Goal: Task Accomplishment & Management: Use online tool/utility

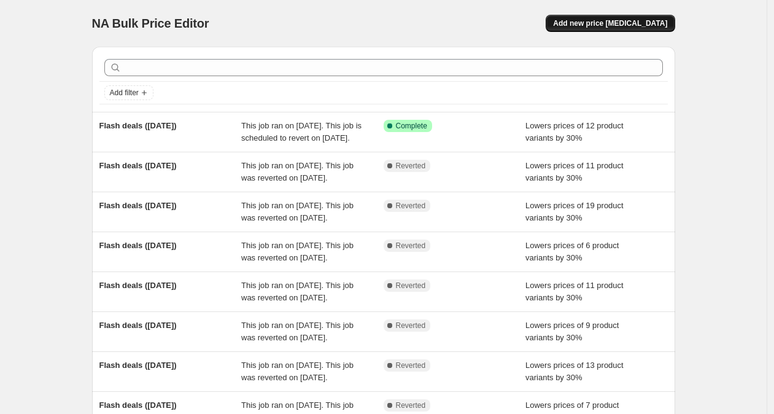
click at [640, 21] on span "Add new price [MEDICAL_DATA]" at bounding box center [610, 23] width 114 height 10
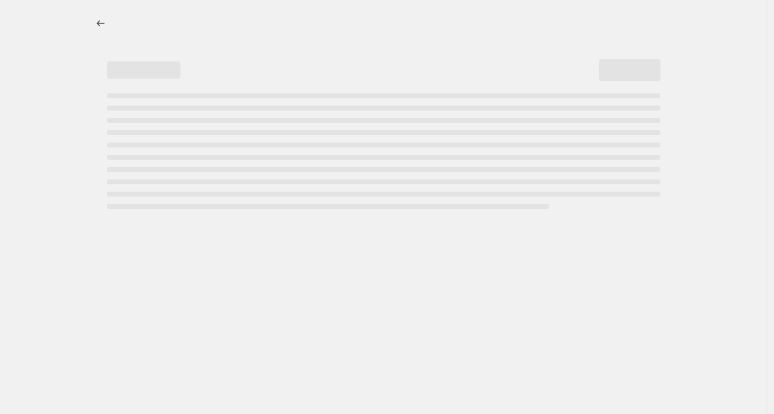
select select "percentage"
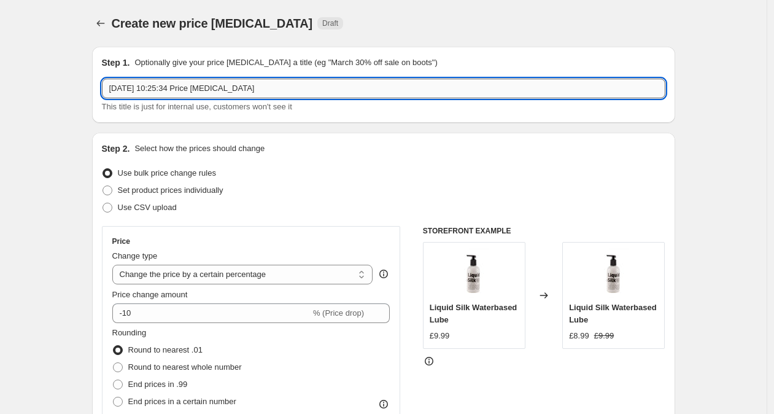
click at [306, 87] on input "11 Aug 2025, 10:25:34 Price change job" at bounding box center [383, 89] width 563 height 20
drag, startPoint x: 295, startPoint y: 91, endPoint x: 99, endPoint y: 83, distance: 196.6
click at [99, 83] on div "Step 1. Optionally give your price change job a title (eg "March 30% off sale o…" at bounding box center [383, 85] width 583 height 76
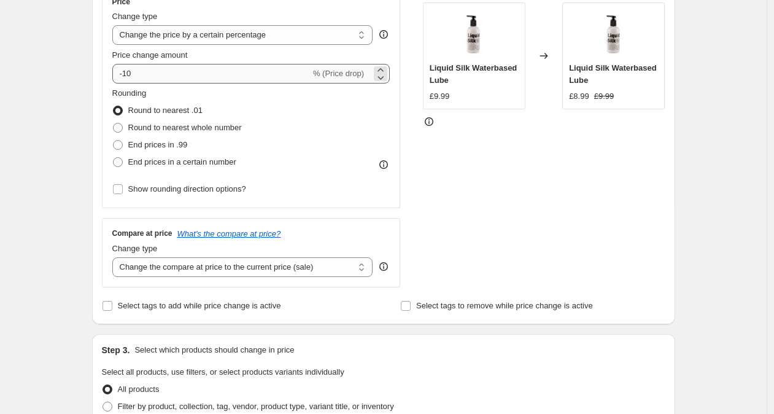
type input "Flash deals (13-08-2025)"
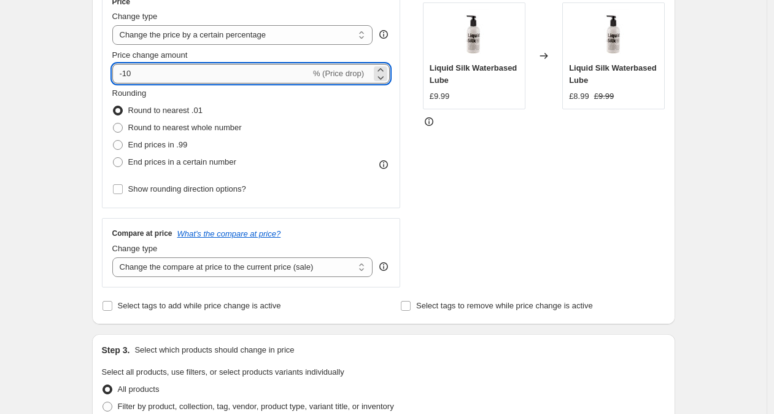
click at [131, 73] on input "-10" at bounding box center [211, 74] width 198 height 20
click at [131, 72] on input "-10" at bounding box center [211, 74] width 198 height 20
type input "-30"
click at [358, 3] on div "Price" at bounding box center [251, 2] width 278 height 10
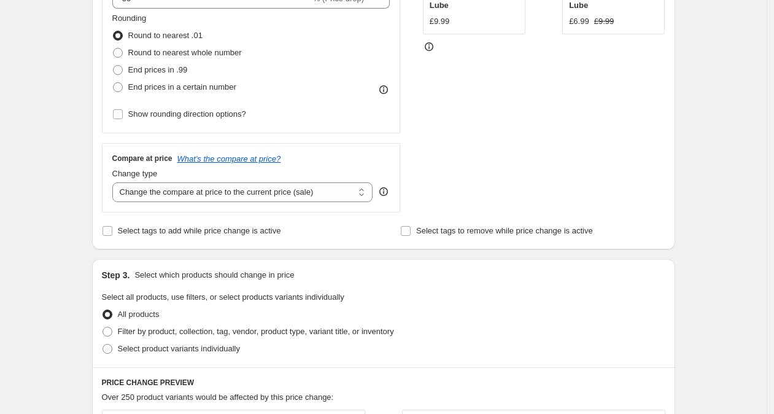
scroll to position [316, 0]
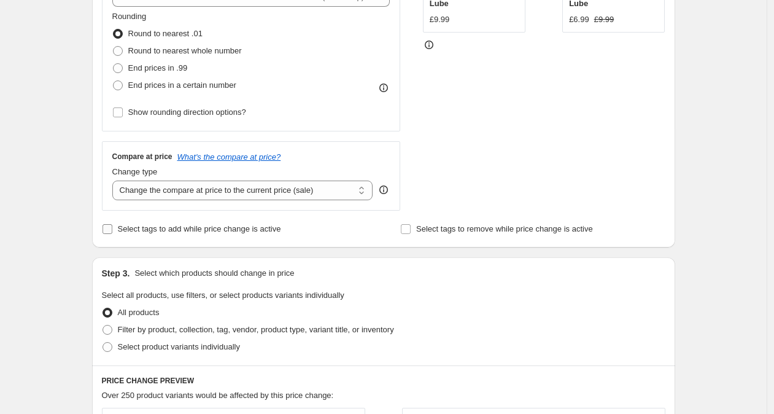
click at [251, 231] on span "Select tags to add while price change is active" at bounding box center [199, 228] width 163 height 9
click at [112, 231] on input "Select tags to add while price change is active" at bounding box center [107, 229] width 10 height 10
checkbox input "true"
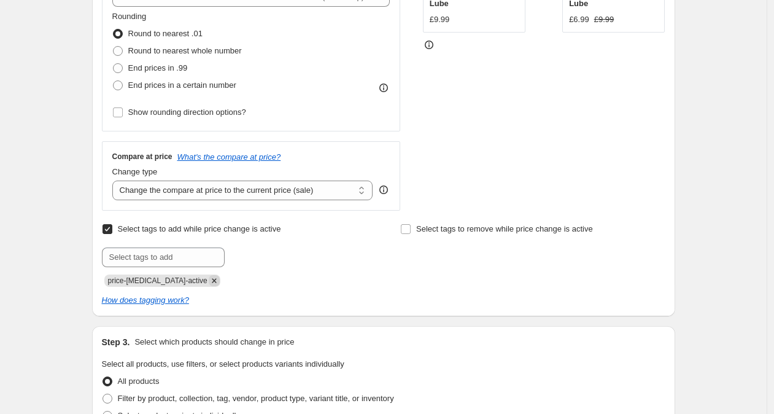
click at [212, 280] on icon "Remove price-change-job-active" at bounding box center [214, 280] width 4 height 4
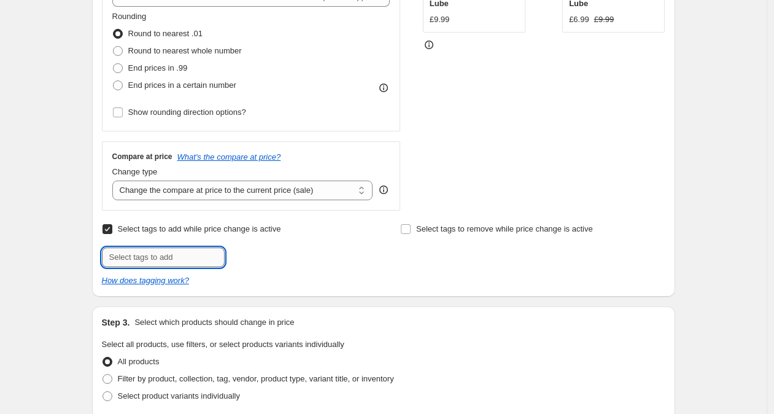
click at [192, 263] on input "text" at bounding box center [163, 257] width 123 height 20
type input "flash-deals"
click at [288, 254] on span "flash-deals" at bounding box center [270, 256] width 39 height 9
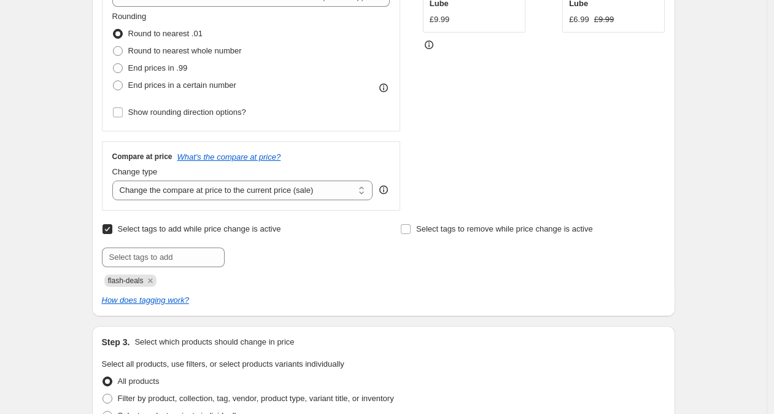
click at [333, 247] on div at bounding box center [234, 257] width 265 height 20
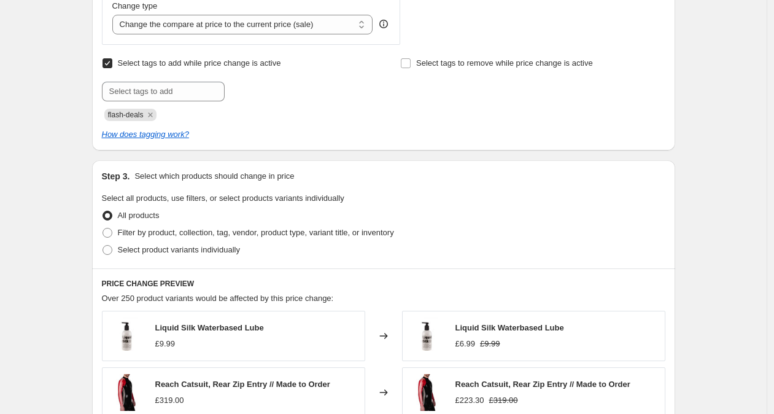
scroll to position [599, 0]
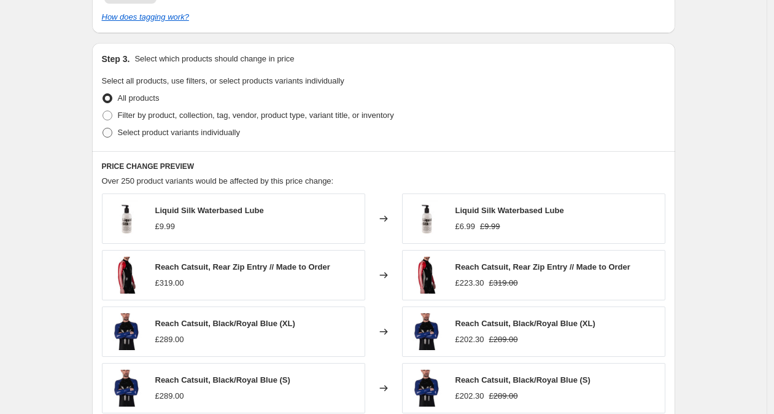
click at [190, 133] on span "Select product variants individually" at bounding box center [179, 132] width 122 height 9
click at [103, 128] on input "Select product variants individually" at bounding box center [102, 128] width 1 height 1
radio input "true"
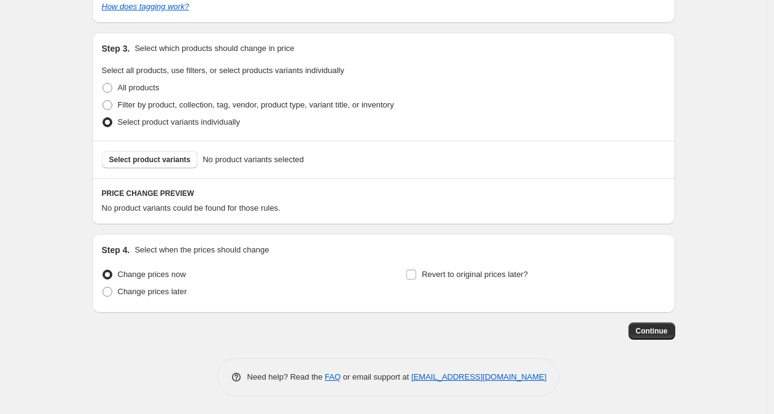
scroll to position [610, 0]
click at [168, 155] on span "Select product variants" at bounding box center [150, 159] width 82 height 10
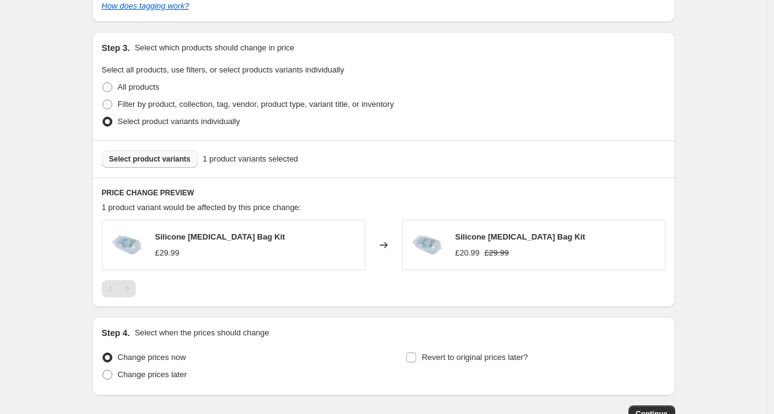
click at [185, 158] on span "Select product variants" at bounding box center [150, 159] width 82 height 10
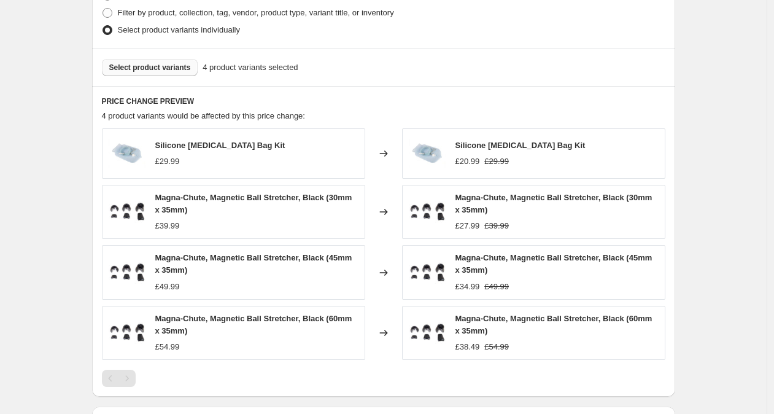
scroll to position [709, 0]
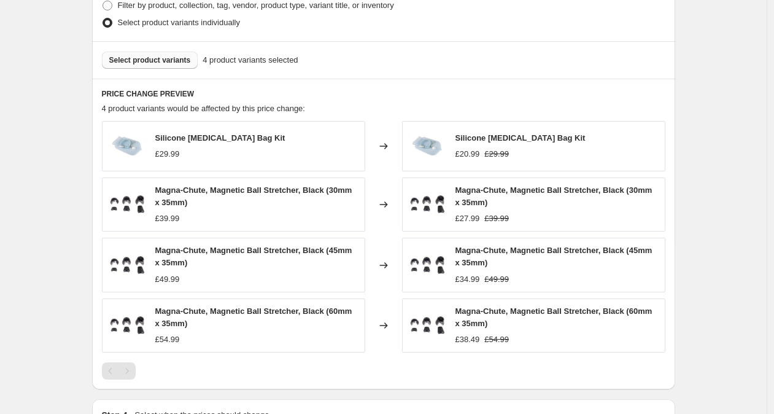
click at [181, 58] on span "Select product variants" at bounding box center [150, 60] width 82 height 10
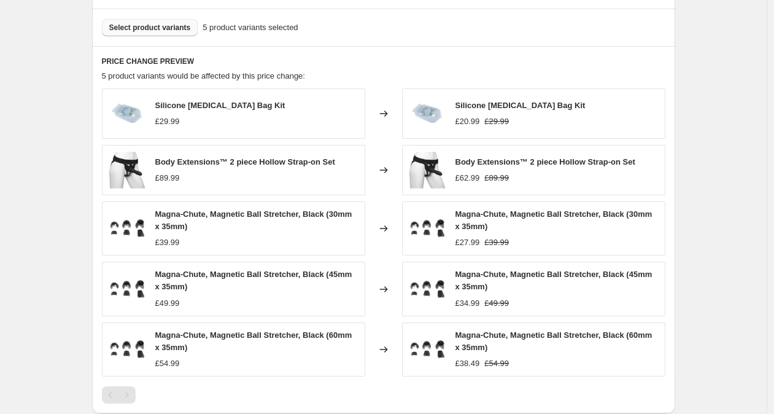
scroll to position [738, 0]
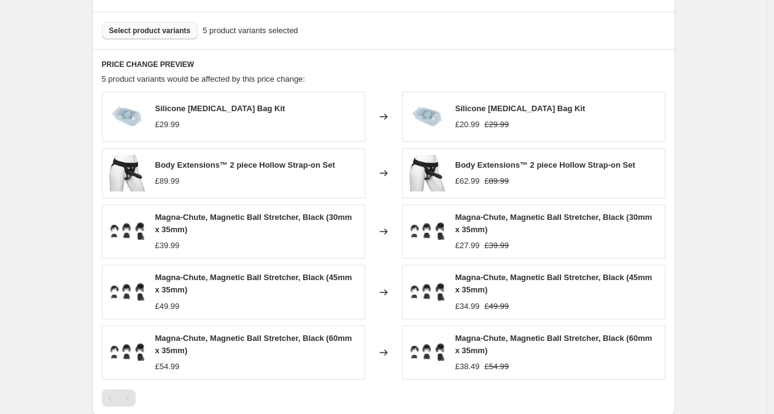
click at [153, 26] on span "Select product variants" at bounding box center [150, 31] width 82 height 10
click at [165, 36] on button "Select product variants" at bounding box center [150, 30] width 96 height 17
click at [177, 35] on button "Select product variants" at bounding box center [150, 30] width 96 height 17
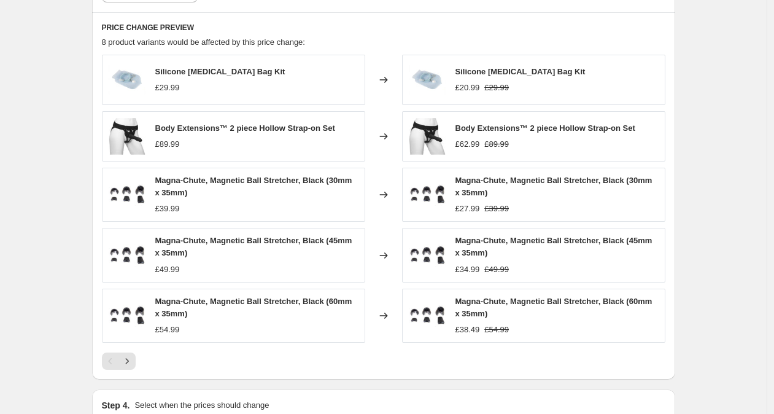
scroll to position [776, 0]
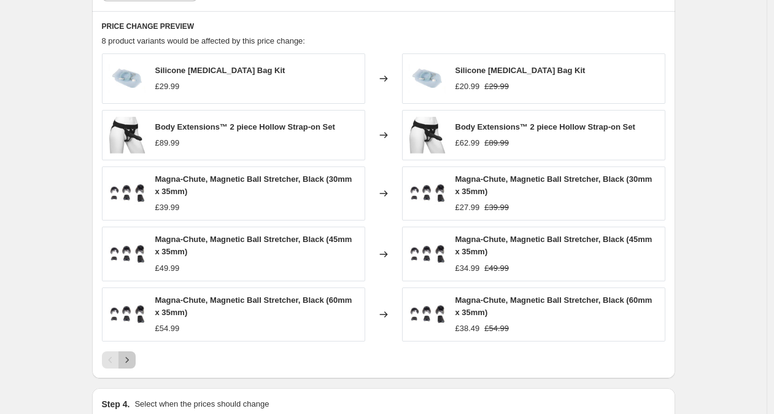
click at [131, 365] on icon "Next" at bounding box center [127, 360] width 12 height 12
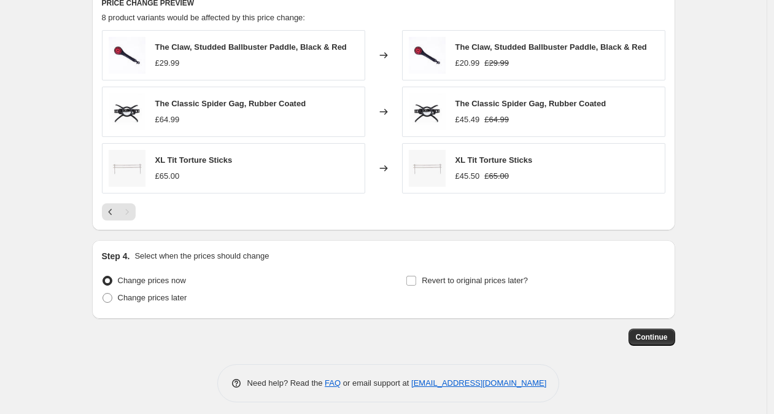
scroll to position [806, 0]
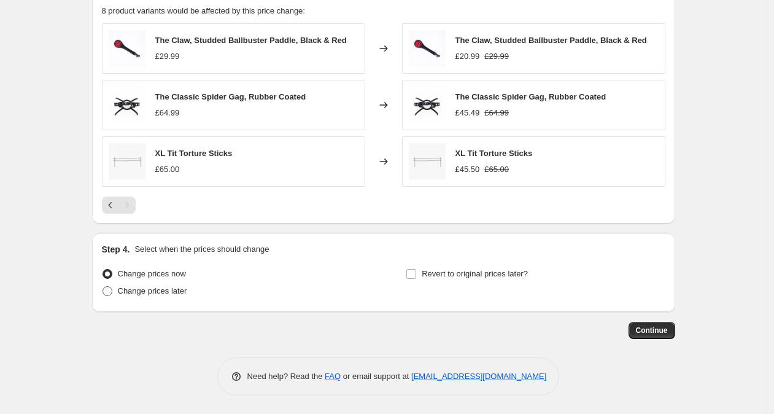
click at [180, 292] on span "Change prices later" at bounding box center [152, 290] width 69 height 9
click at [103, 287] on input "Change prices later" at bounding box center [102, 286] width 1 height 1
radio input "true"
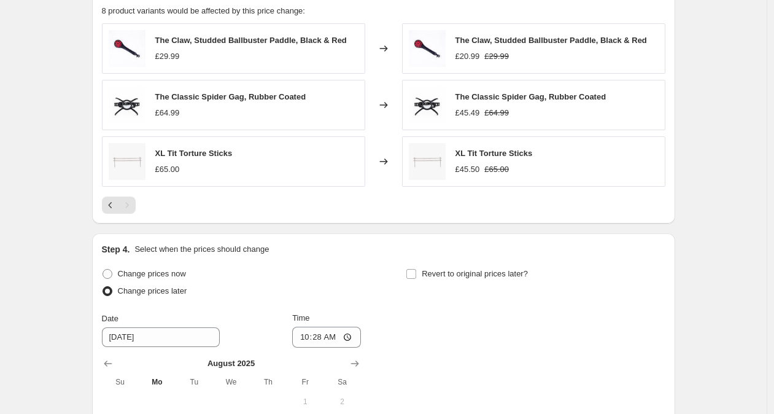
scroll to position [1036, 0]
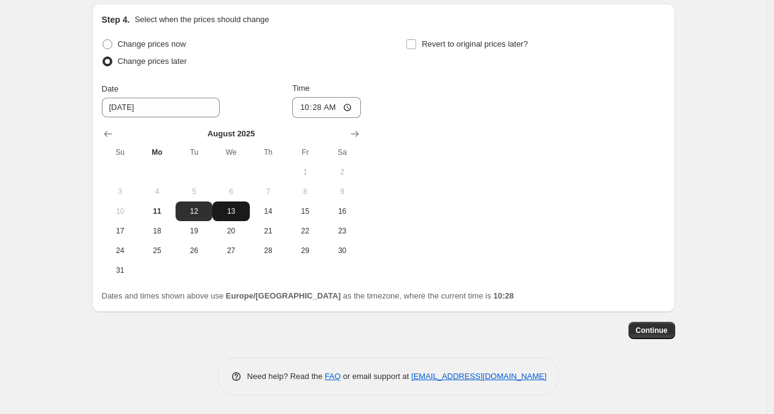
click at [241, 211] on span "13" at bounding box center [230, 211] width 27 height 10
type input "8/13/2025"
click at [318, 106] on input "10:28" at bounding box center [326, 107] width 69 height 21
type input "10:00"
click at [339, 37] on div "Change prices now" at bounding box center [231, 44] width 259 height 17
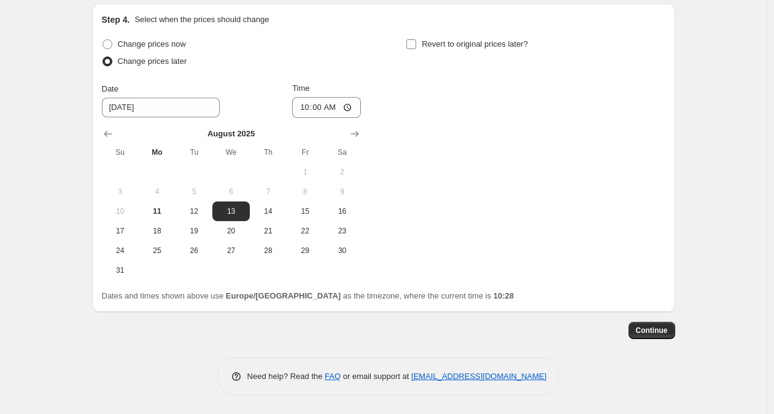
click at [416, 45] on input "Revert to original prices later?" at bounding box center [411, 44] width 10 height 10
checkbox input "true"
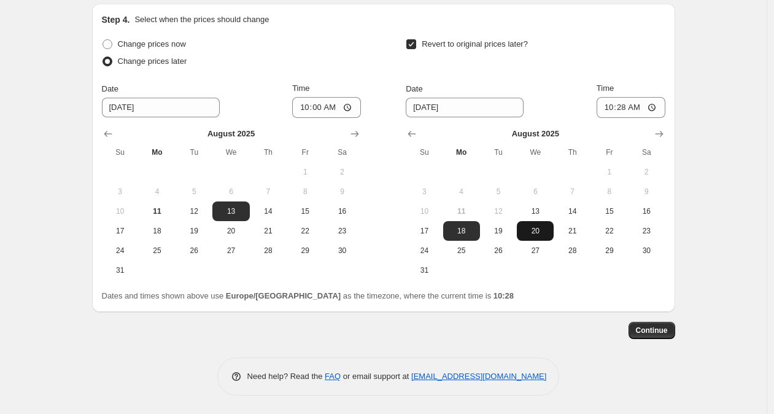
click at [549, 230] on span "20" at bounding box center [535, 231] width 27 height 10
type input "8/20/2025"
click at [624, 109] on input "10:28" at bounding box center [631, 107] width 69 height 21
type input "09:00"
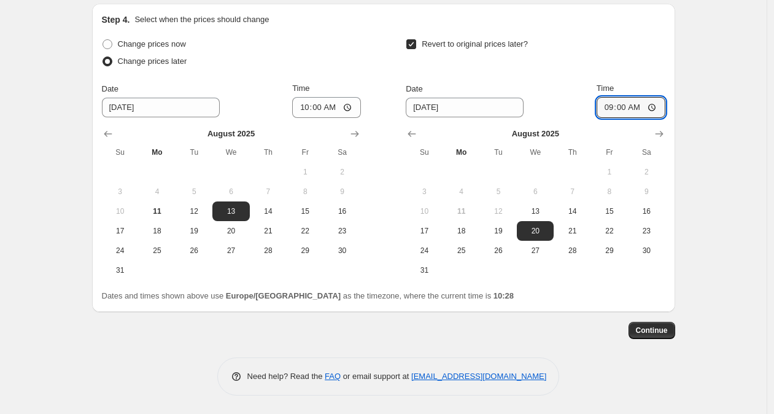
click at [617, 37] on div "Revert to original prices later?" at bounding box center [535, 54] width 259 height 37
click at [663, 331] on span "Continue" at bounding box center [652, 330] width 32 height 10
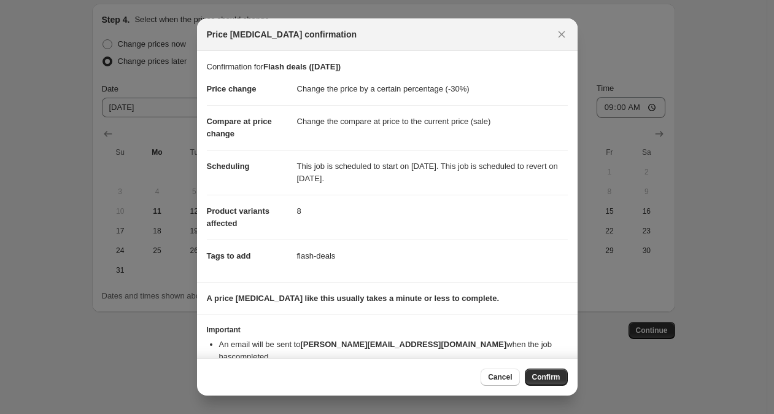
click at [551, 365] on div "Cancel Confirm" at bounding box center [387, 376] width 381 height 37
click at [548, 376] on span "Confirm" at bounding box center [546, 377] width 28 height 10
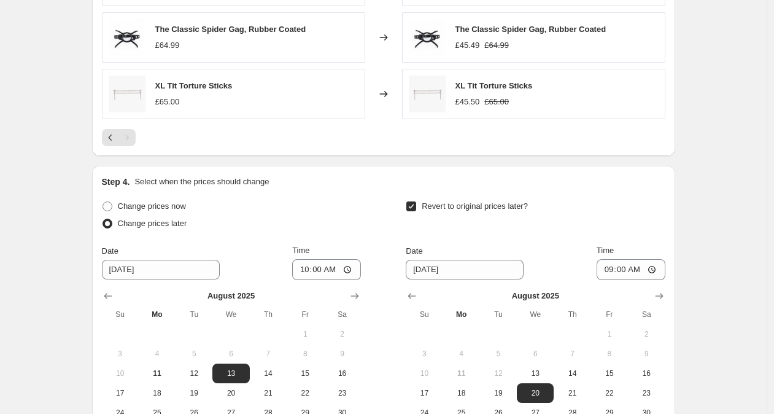
scroll to position [794, 0]
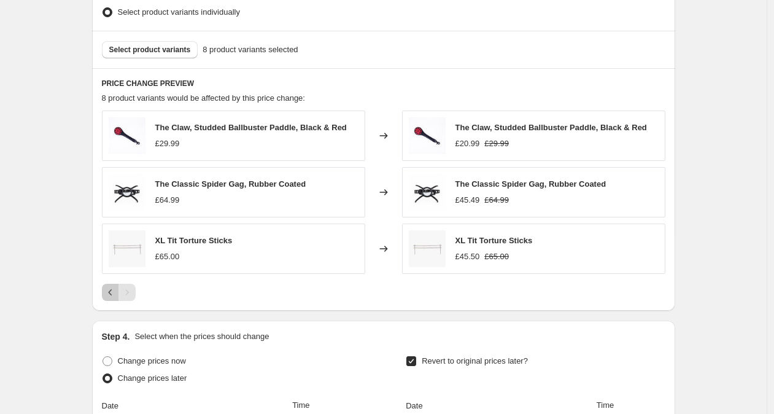
click at [112, 290] on icon "Previous" at bounding box center [110, 292] width 12 height 12
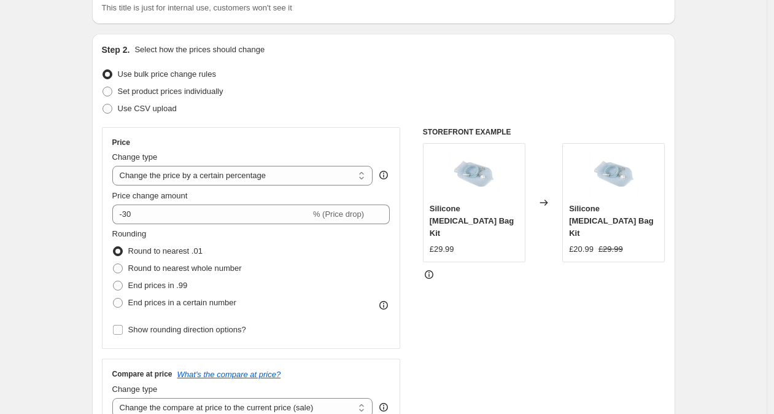
scroll to position [0, 0]
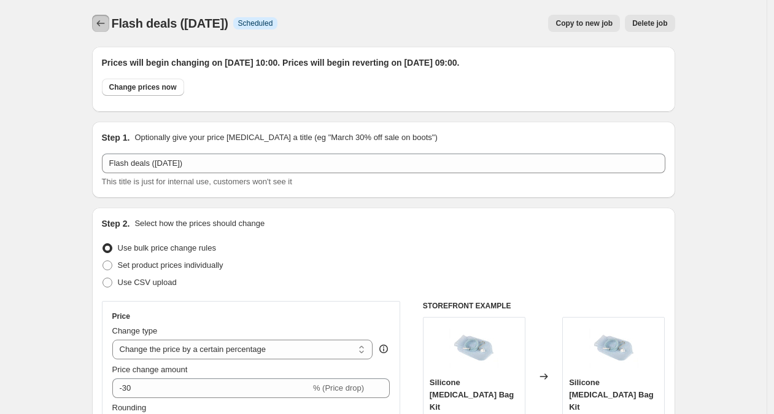
click at [106, 21] on icon "Price change jobs" at bounding box center [101, 23] width 12 height 12
